Goal: Navigation & Orientation: Understand site structure

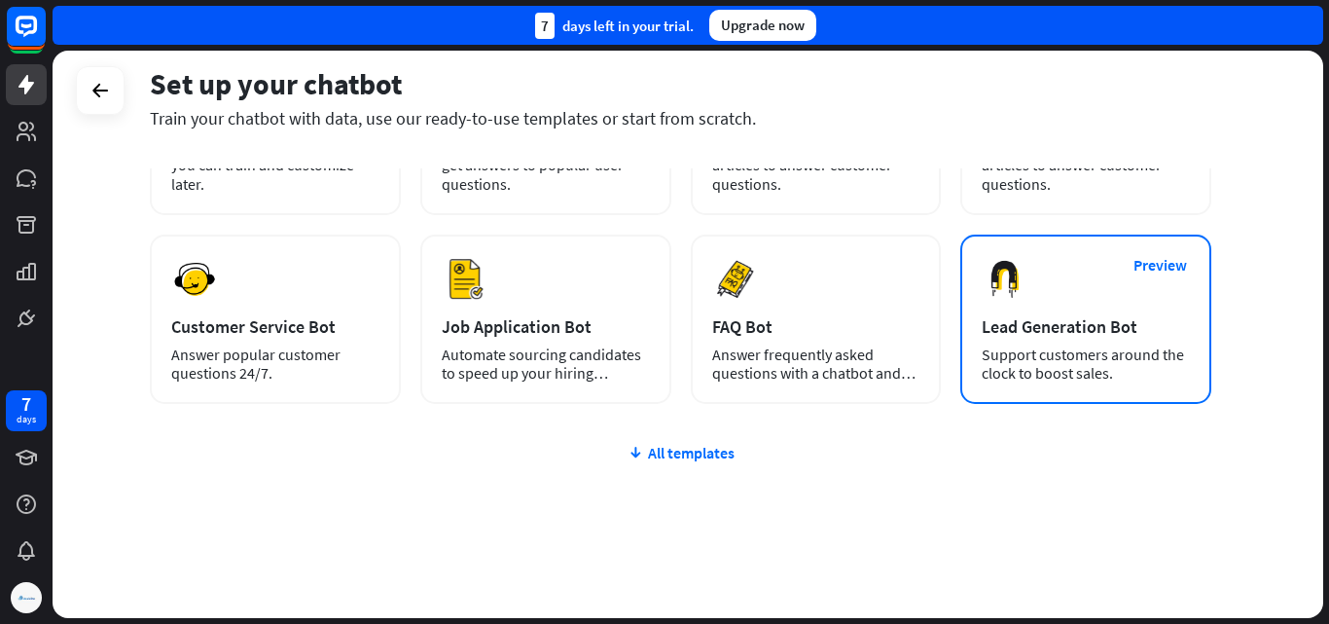
scroll to position [237, 0]
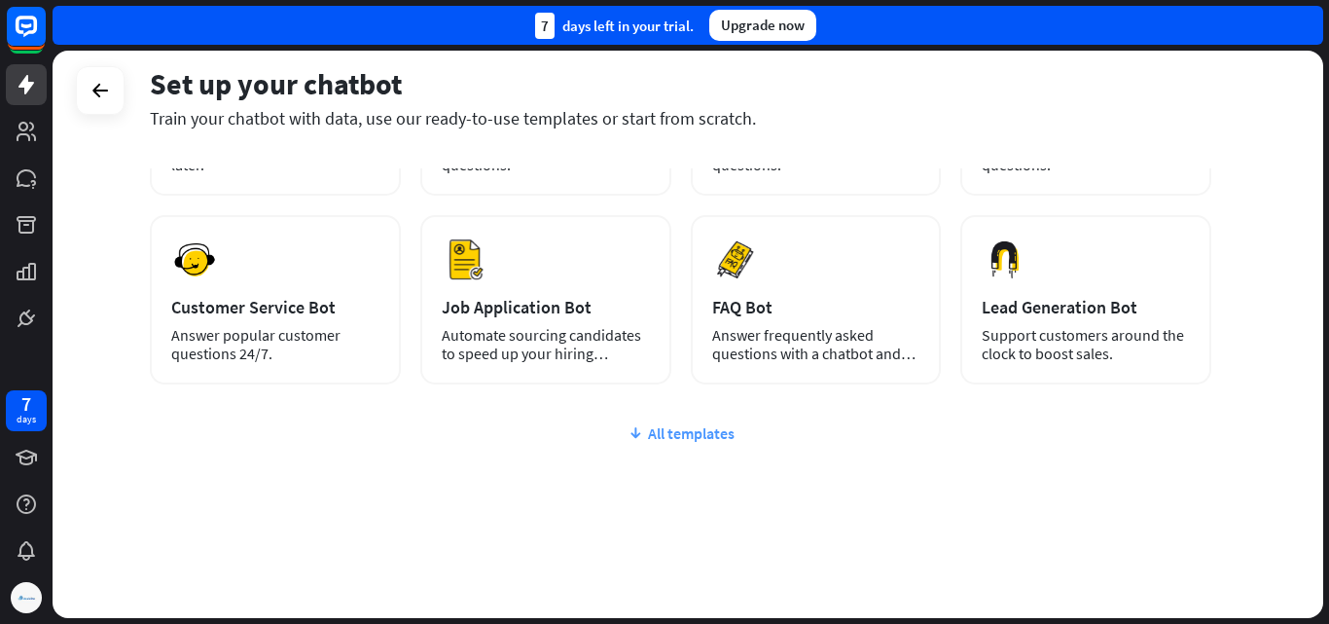
click at [736, 438] on div "All templates" at bounding box center [681, 432] width 1062 height 19
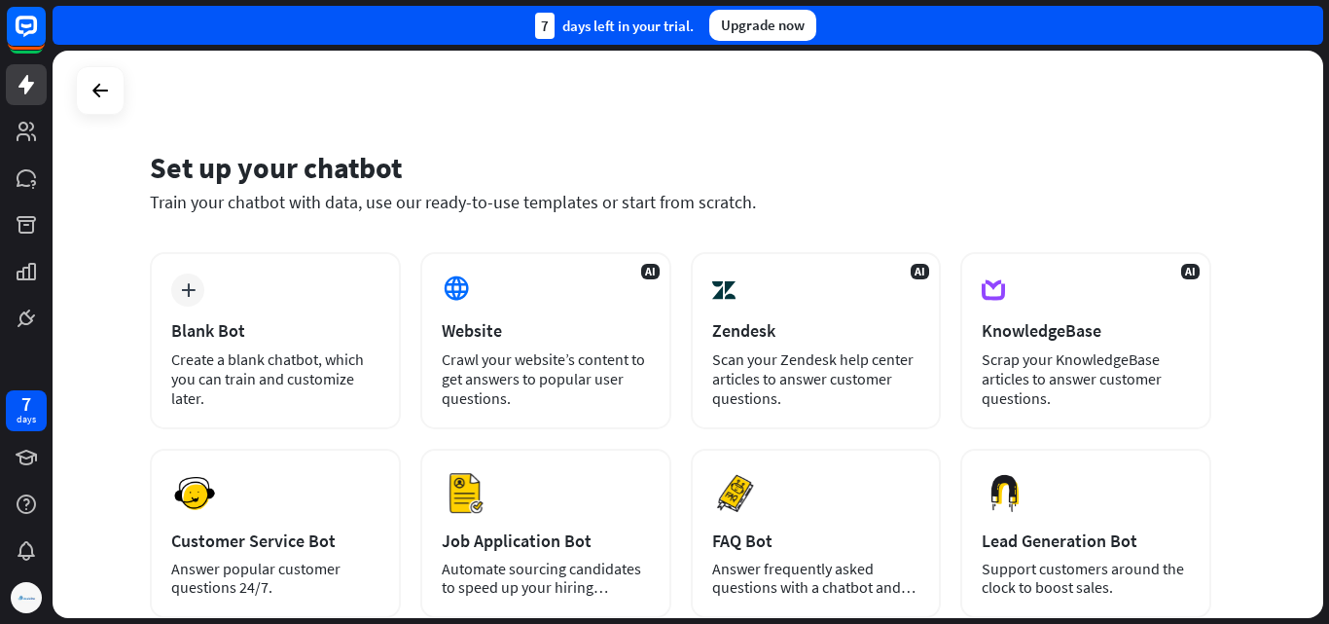
scroll to position [0, 0]
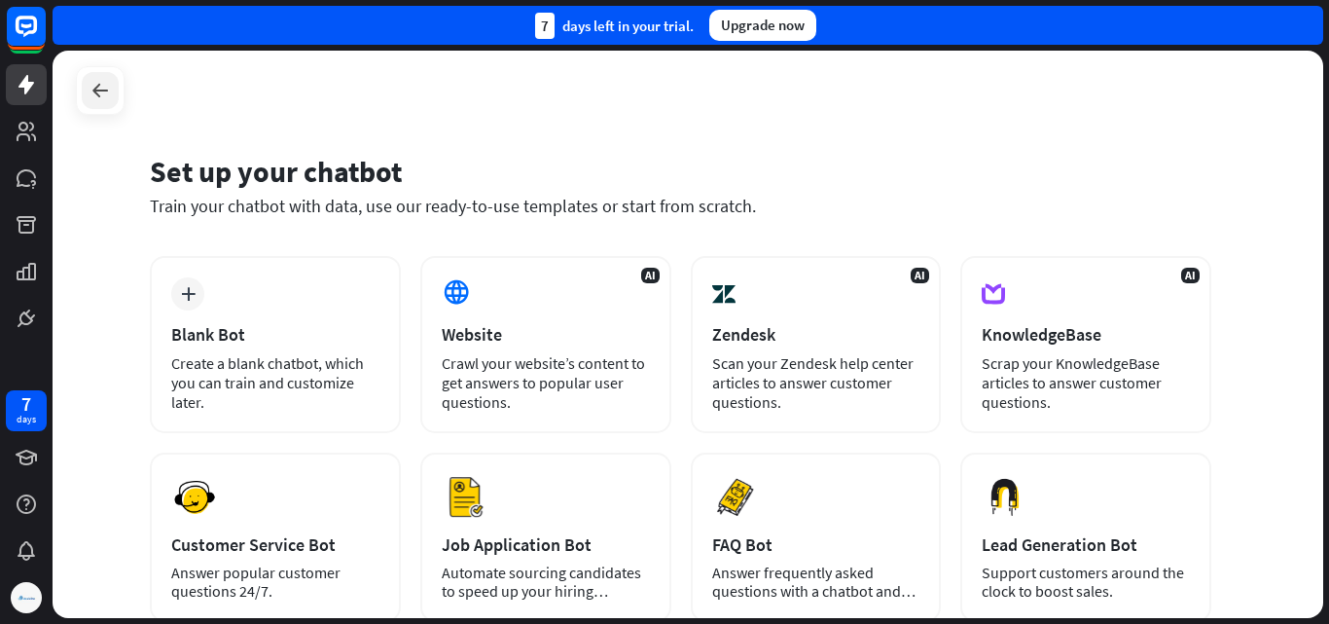
click at [98, 94] on icon at bounding box center [100, 90] width 23 height 23
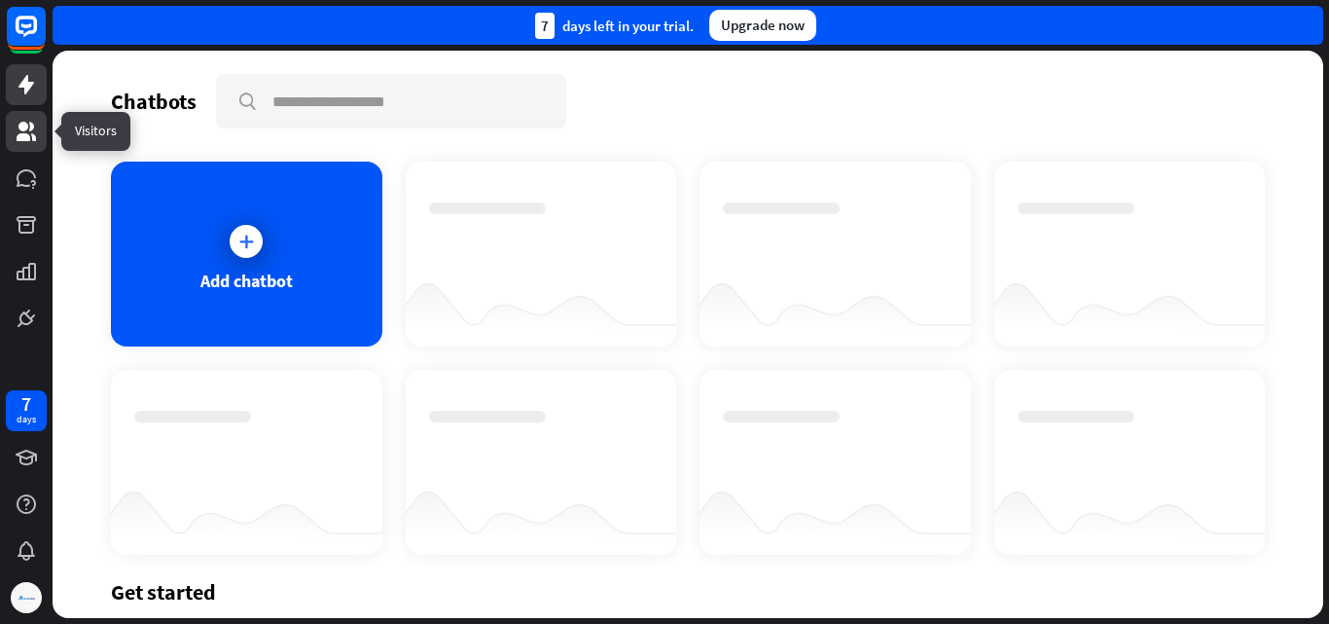
click at [33, 121] on icon at bounding box center [26, 131] width 23 height 23
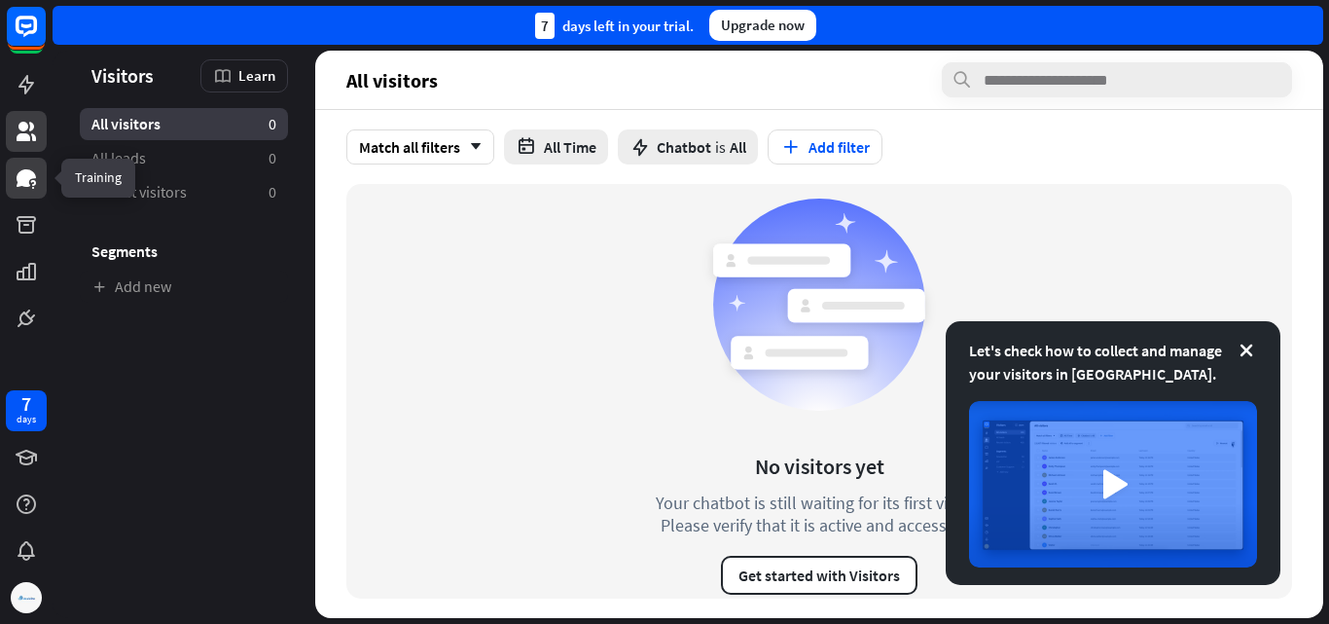
click at [32, 180] on icon at bounding box center [26, 177] width 23 height 23
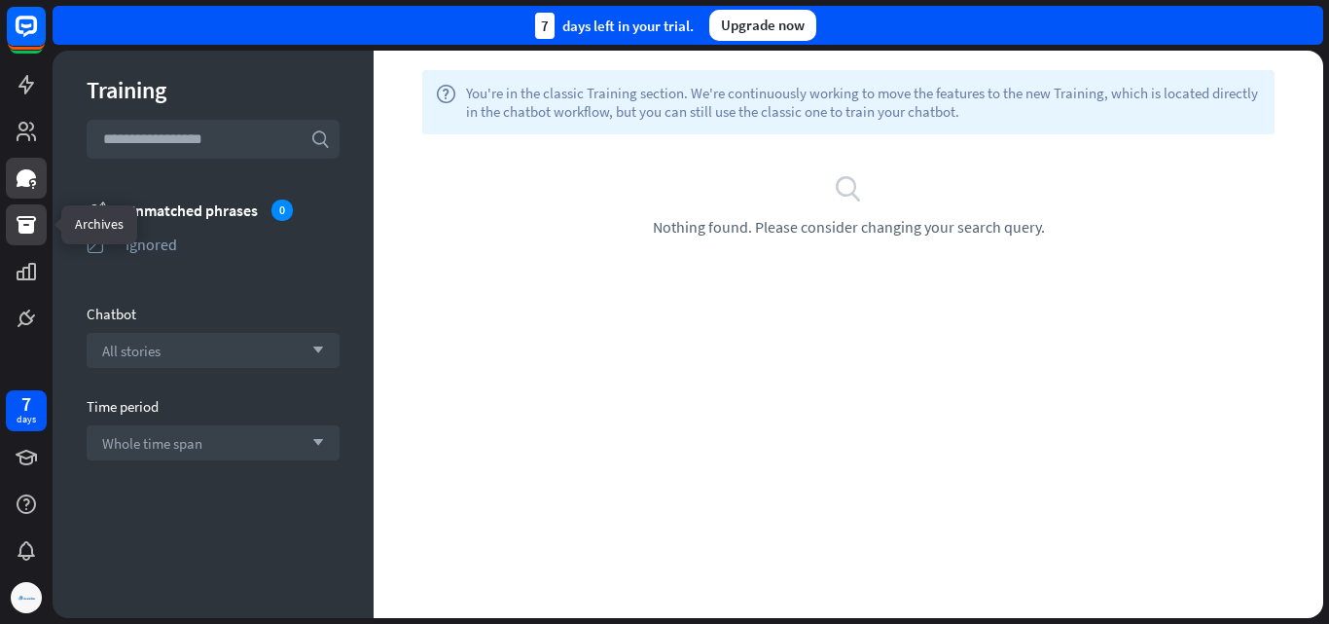
click at [14, 220] on link at bounding box center [26, 224] width 41 height 41
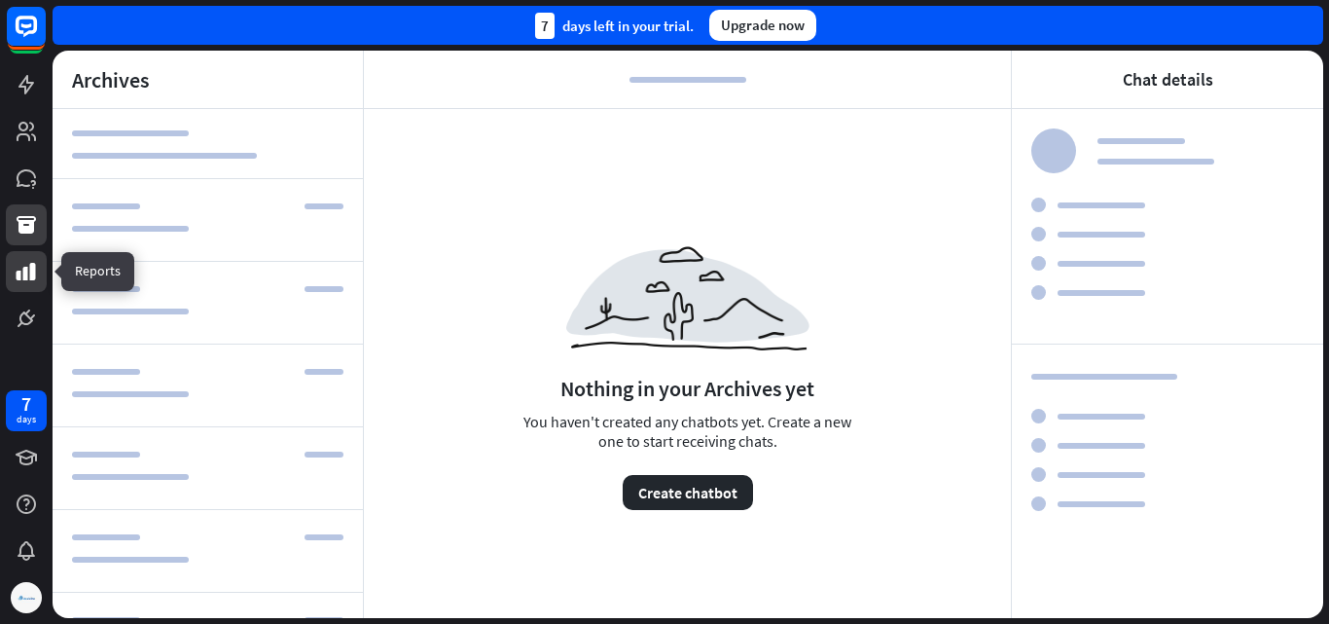
click at [38, 278] on link at bounding box center [26, 271] width 41 height 41
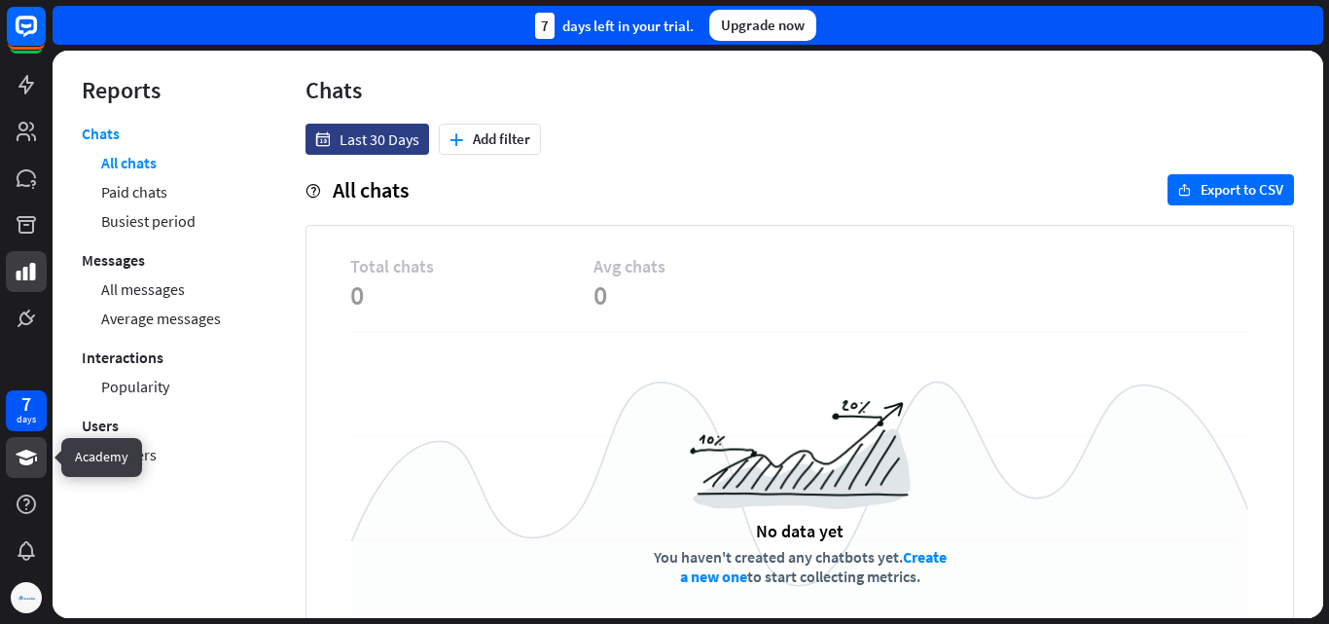
click at [17, 453] on icon at bounding box center [26, 458] width 21 height 16
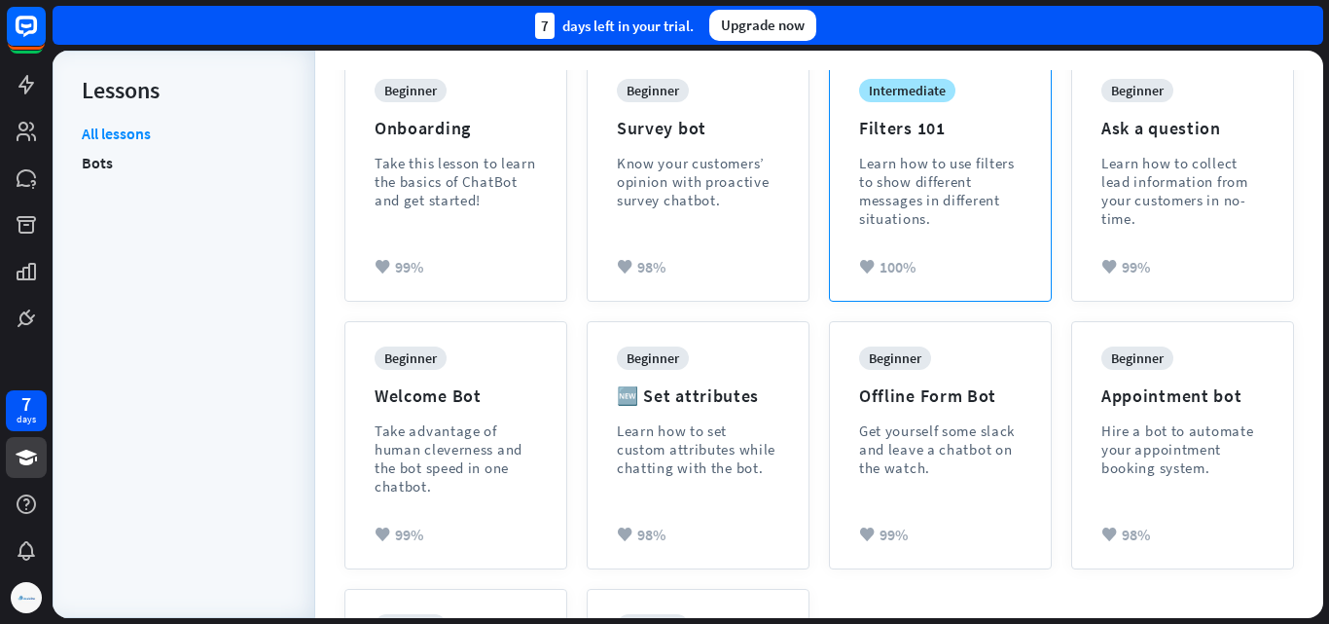
scroll to position [292, 0]
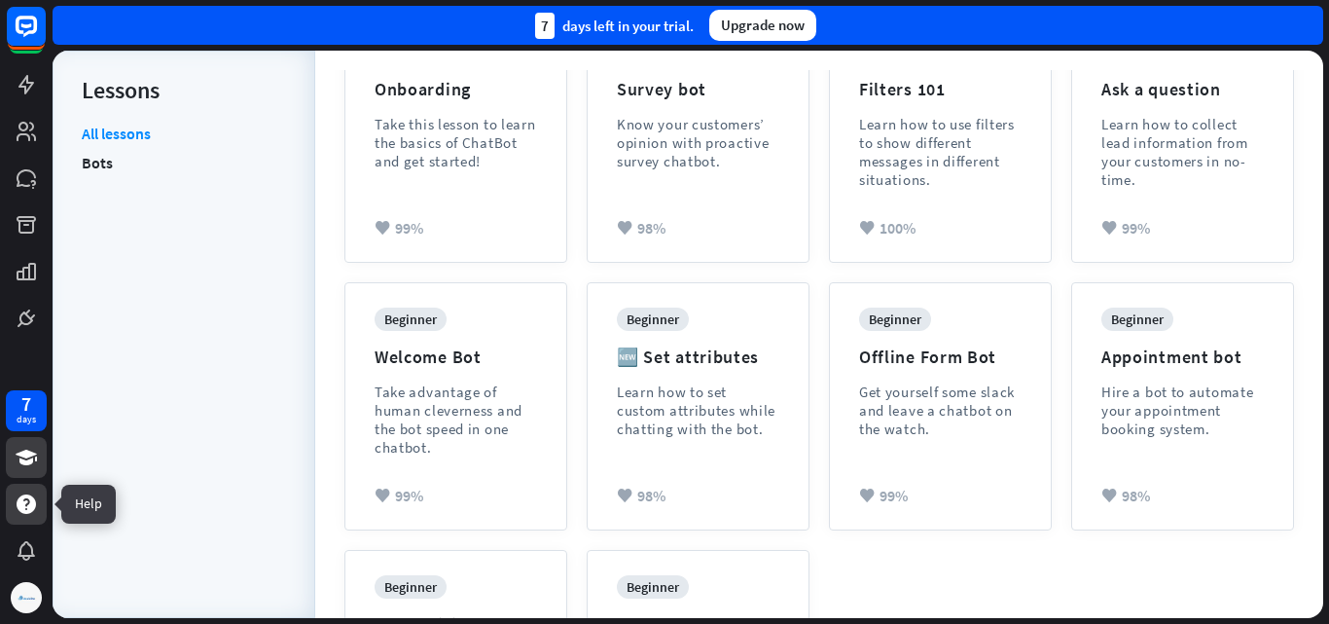
click at [28, 502] on icon at bounding box center [26, 503] width 23 height 23
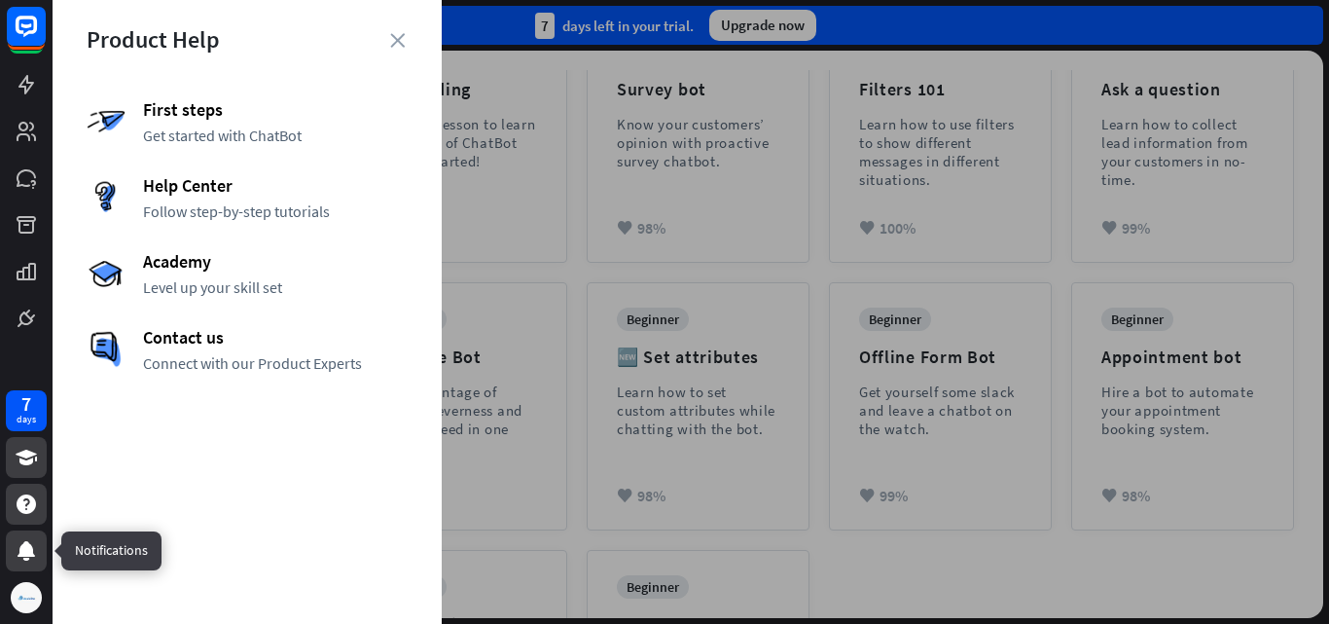
click at [40, 545] on div at bounding box center [26, 550] width 41 height 41
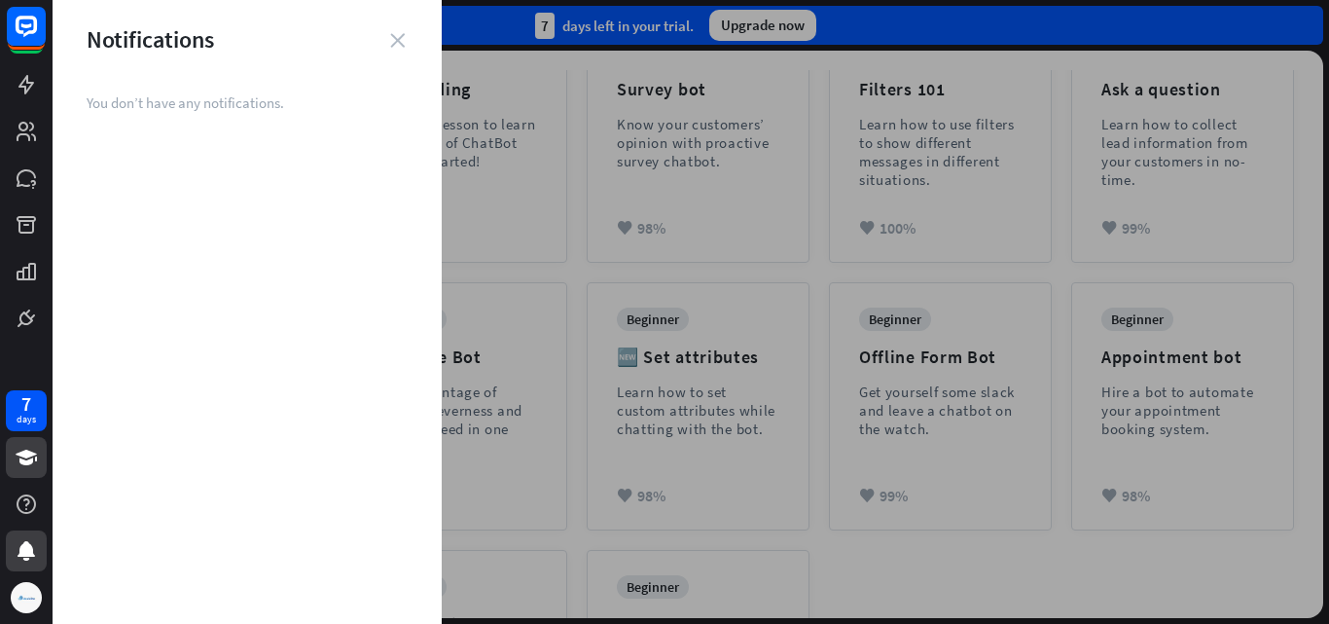
click at [399, 40] on icon "close" at bounding box center [397, 40] width 15 height 15
